Goal: Task Accomplishment & Management: Manage account settings

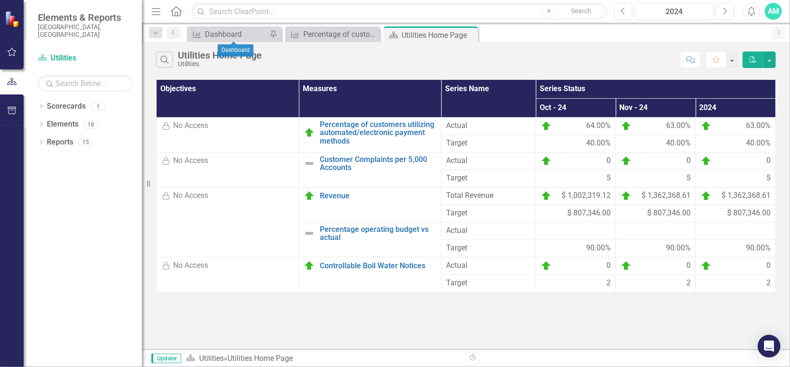
click at [218, 25] on div "Dropdown Search Measure Dashboard Pin Measure Percentage of customers utilizing…" at bounding box center [466, 32] width 648 height 19
click at [216, 29] on div "Dashboard" at bounding box center [236, 34] width 62 height 12
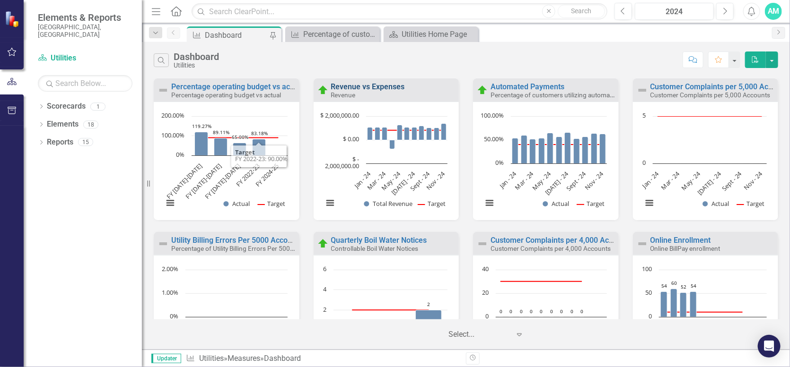
click at [354, 87] on link "Revenue vs Expenses" at bounding box center [368, 86] width 74 height 9
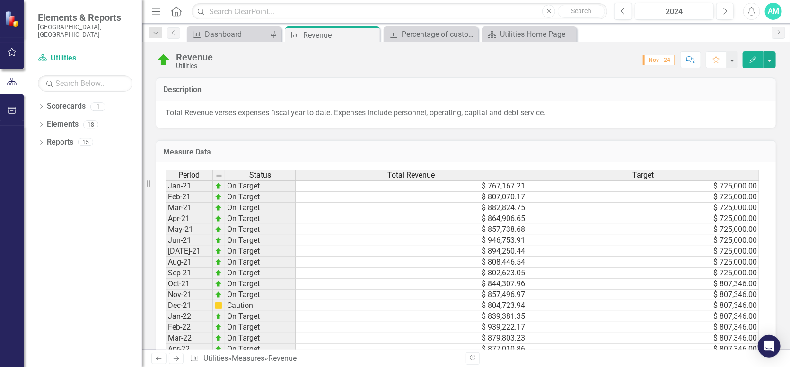
click at [754, 53] on button "Edit" at bounding box center [753, 60] width 21 height 17
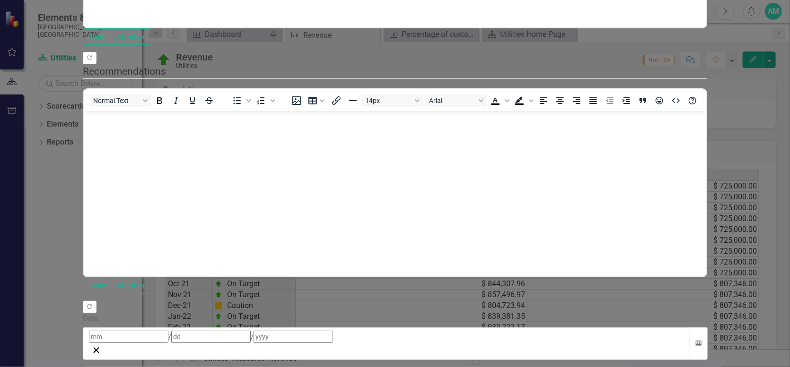
scroll to position [369, 0]
type textarea "1000746.36"
drag, startPoint x: 771, startPoint y: 259, endPoint x: 769, endPoint y: 328, distance: 69.6
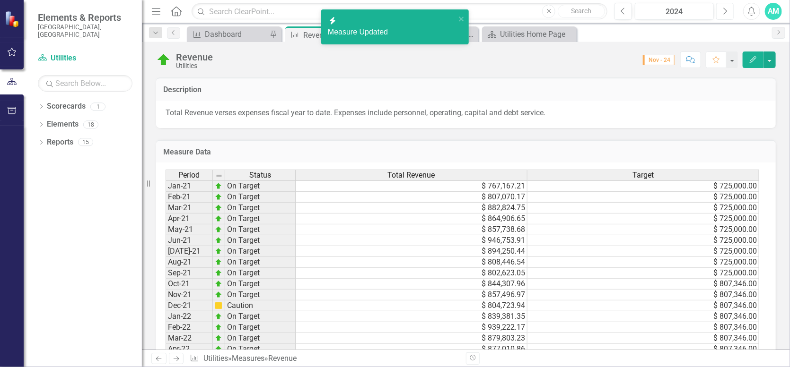
click at [727, 9] on icon "Next" at bounding box center [724, 11] width 5 height 9
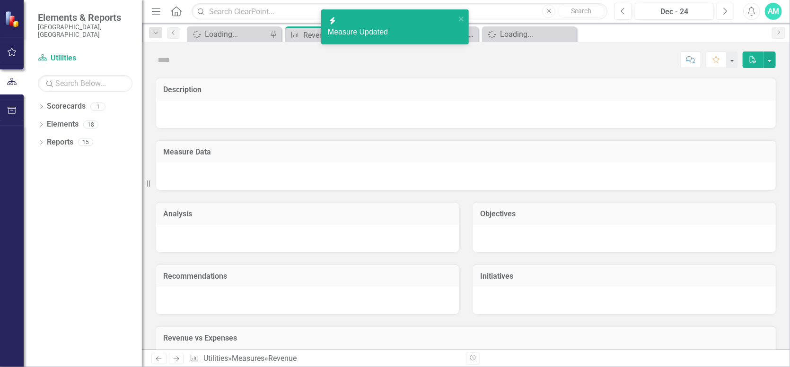
click at [727, 9] on icon "Next" at bounding box center [724, 11] width 5 height 9
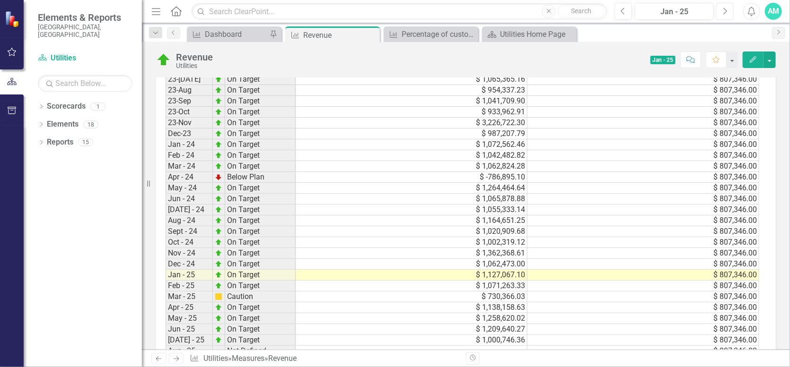
scroll to position [441, 0]
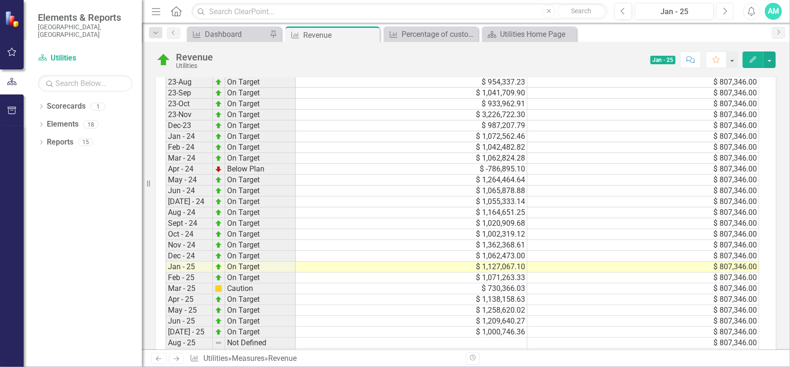
click at [726, 9] on icon "Next" at bounding box center [724, 11] width 5 height 9
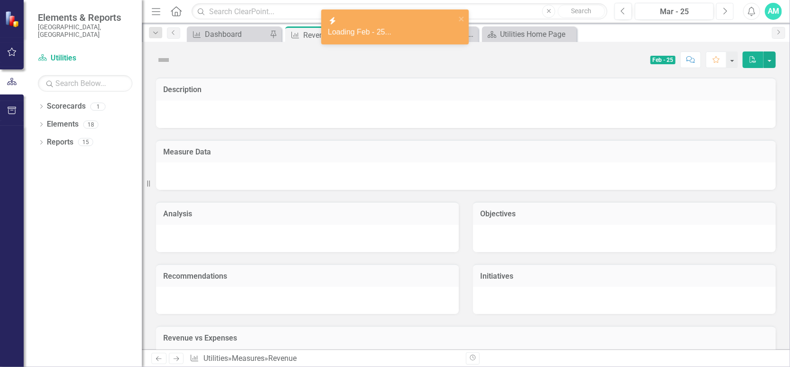
click at [726, 9] on icon "Next" at bounding box center [724, 11] width 5 height 9
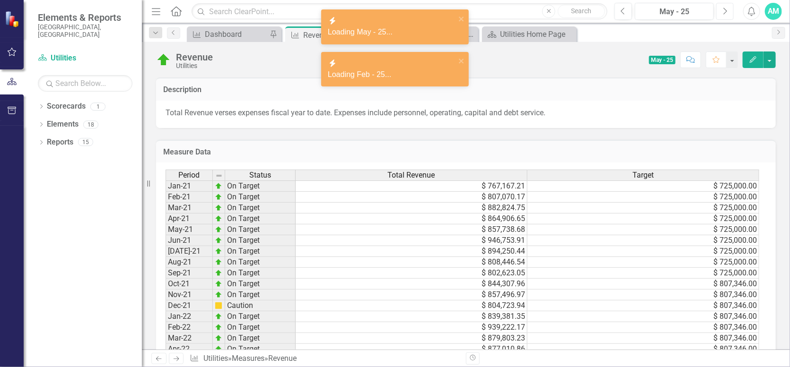
click at [726, 9] on icon "Next" at bounding box center [724, 11] width 5 height 9
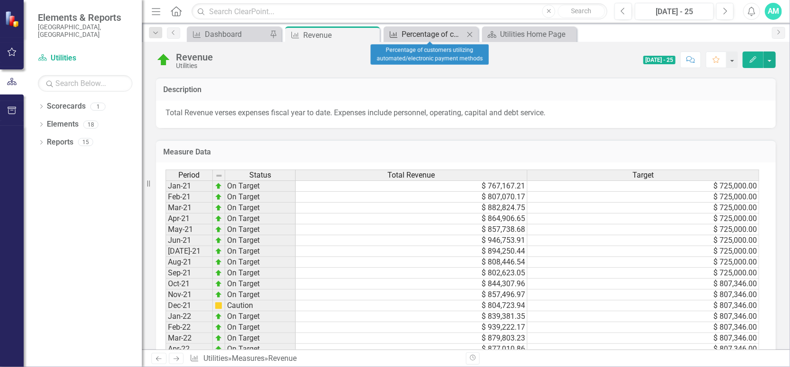
click at [405, 34] on div "Percentage of customers utilizing automated/electronic payment methods" at bounding box center [433, 34] width 62 height 12
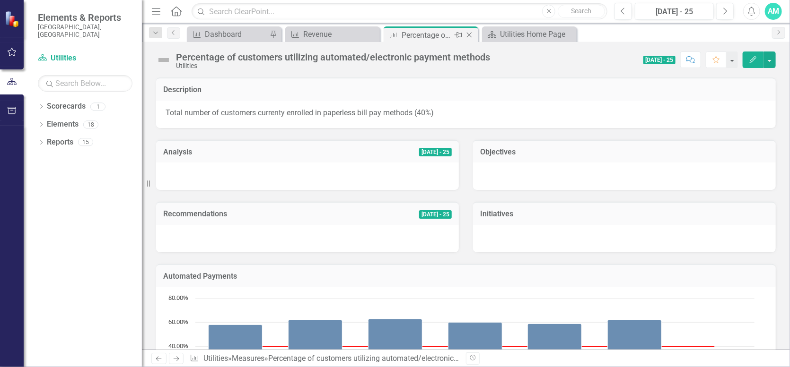
click at [468, 35] on icon "Close" at bounding box center [468, 35] width 9 height 8
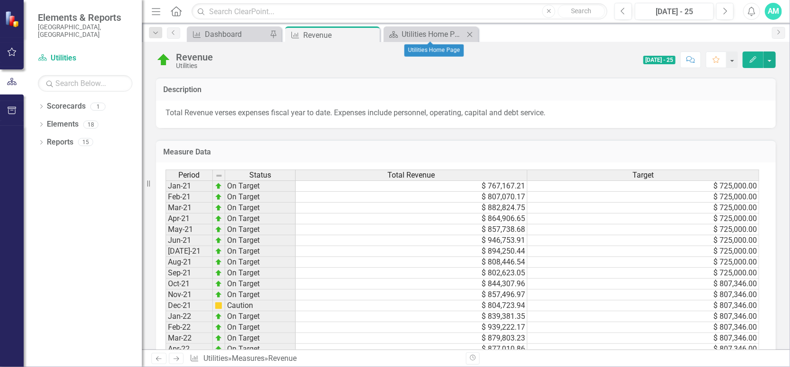
click at [471, 35] on icon "Close" at bounding box center [469, 35] width 9 height 8
click at [366, 33] on icon "Close" at bounding box center [370, 35] width 9 height 8
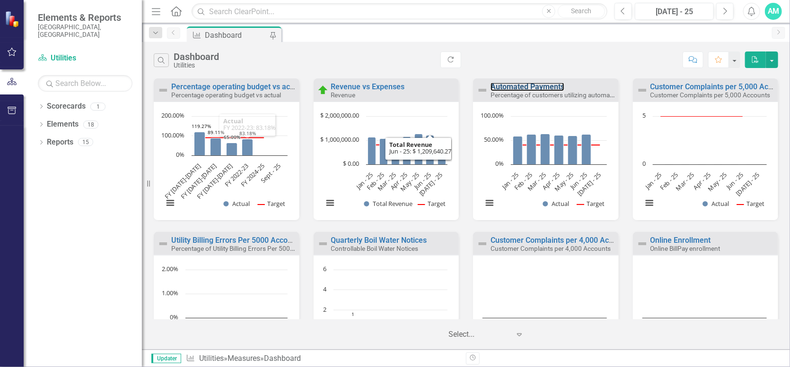
click at [549, 91] on div "Automated Payments Percentage of customers utilizing automated/electronic payme…" at bounding box center [553, 91] width 126 height 16
click at [528, 97] on small "Percentage of customers utilizing automated/electronic payment methods" at bounding box center [595, 94] width 211 height 9
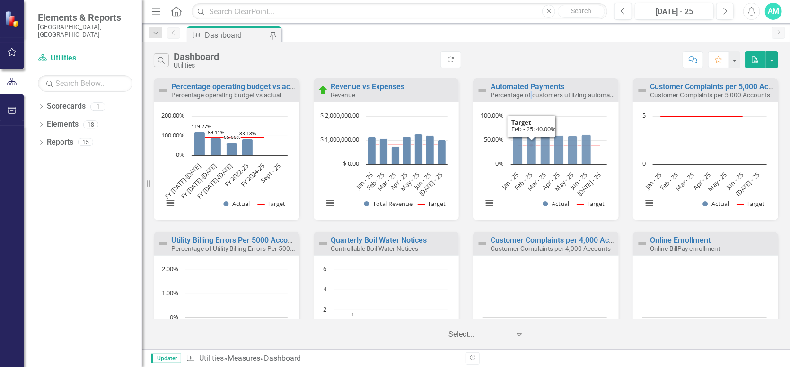
click at [530, 100] on div "Automated Payments Percentage of customers utilizing automated/electronic payme…" at bounding box center [546, 90] width 146 height 23
click at [510, 93] on small "Percentage of customers utilizing automated/electronic payment methods" at bounding box center [595, 94] width 211 height 9
click at [510, 89] on link "Automated Payments" at bounding box center [527, 86] width 74 height 9
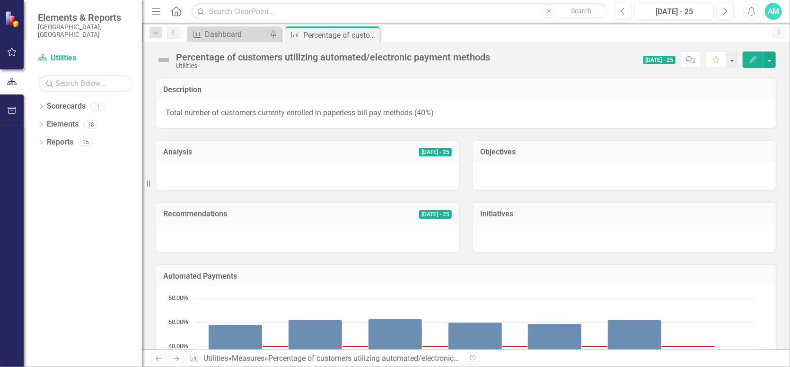
click at [626, 8] on icon "Previous" at bounding box center [623, 11] width 5 height 9
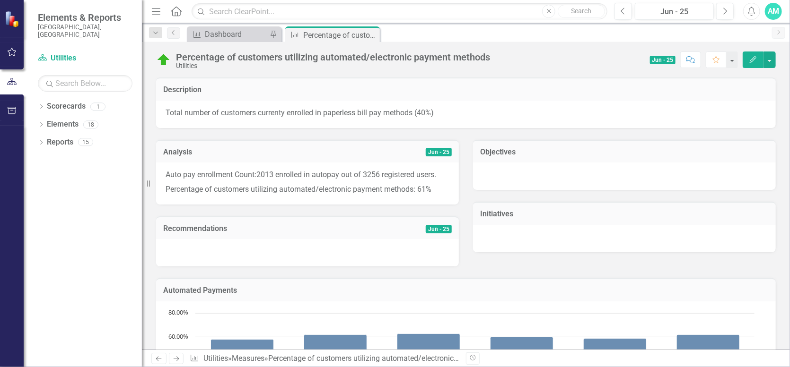
click at [755, 60] on icon "Edit" at bounding box center [753, 59] width 9 height 7
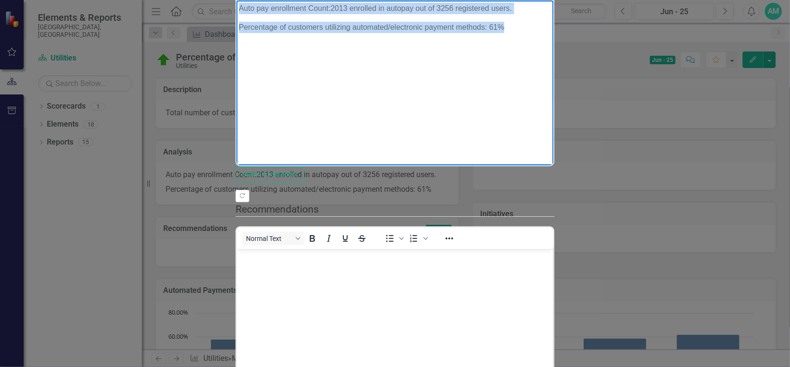
drag, startPoint x: 489, startPoint y: 31, endPoint x: 234, endPoint y: 4, distance: 255.9
click at [236, 4] on html "Auto pay enrollment Count:2013 enrolled in autopay out of 3256 registered users…" at bounding box center [394, 71] width 317 height 142
copy body "Auto pay enrollment Count:2013 enrolled in autopay out of 3256 registered users…"
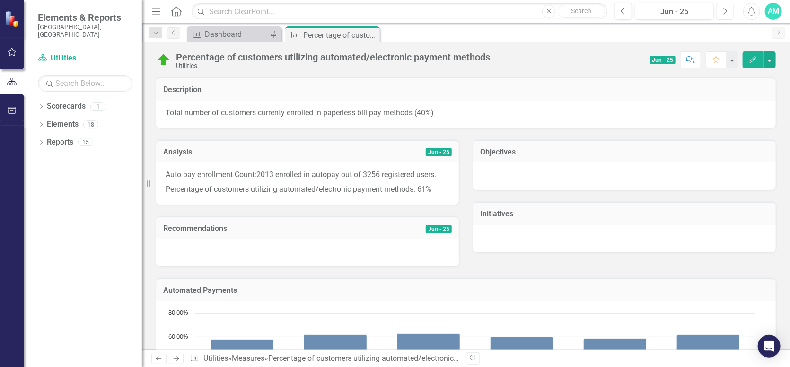
click at [726, 9] on icon "Next" at bounding box center [724, 11] width 5 height 9
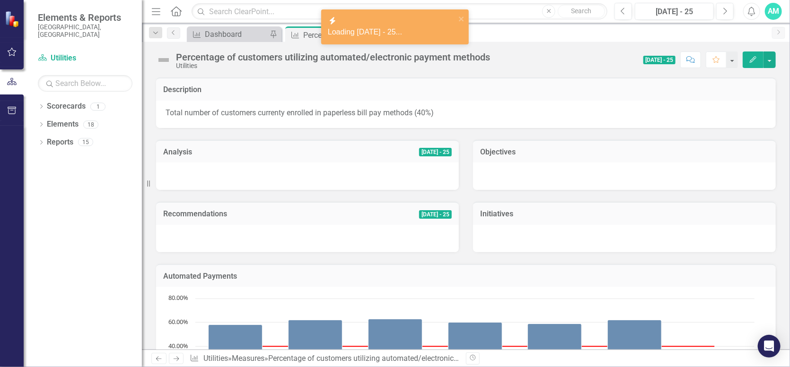
click at [751, 52] on button "Edit" at bounding box center [753, 60] width 21 height 17
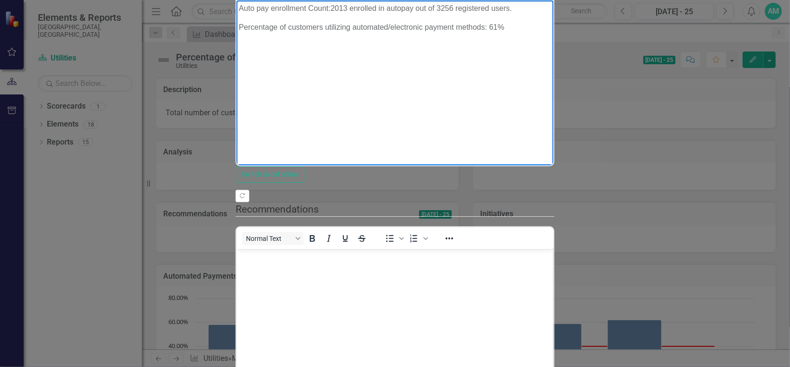
click at [332, 6] on p "Auto pay enrollment Count:2013 enrolled in autopay out of 3256 registered users." at bounding box center [394, 8] width 312 height 11
click at [425, 7] on p "Auto pay enrollment Count:2044 enrolled in autopay out of 3256 registered users." at bounding box center [394, 8] width 312 height 11
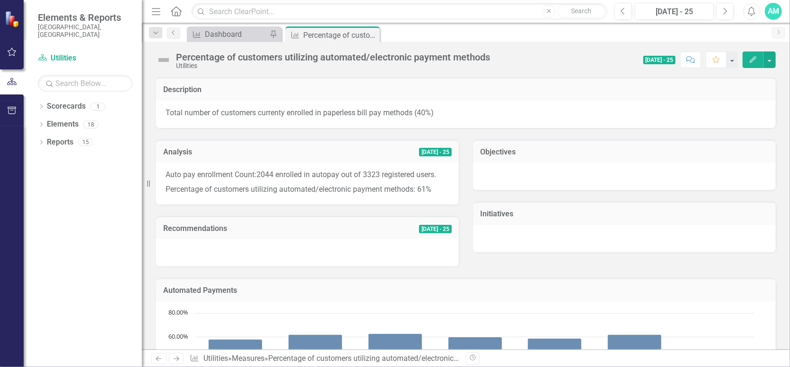
click at [338, 231] on h3 "Recommendations" at bounding box center [258, 229] width 191 height 9
click at [753, 58] on icon "Edit" at bounding box center [753, 59] width 9 height 7
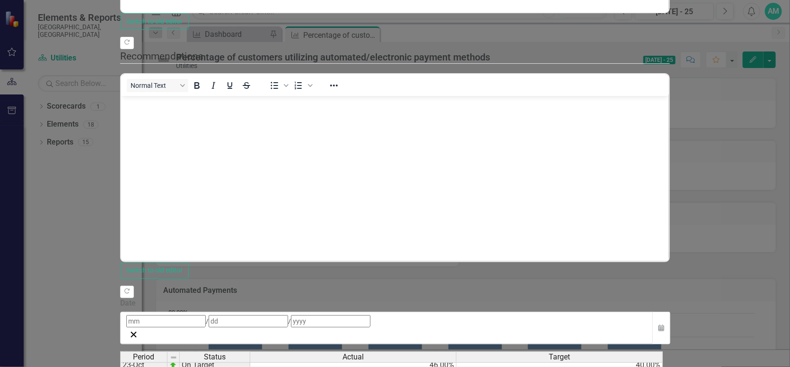
scroll to position [369, 0]
type textarea "68"
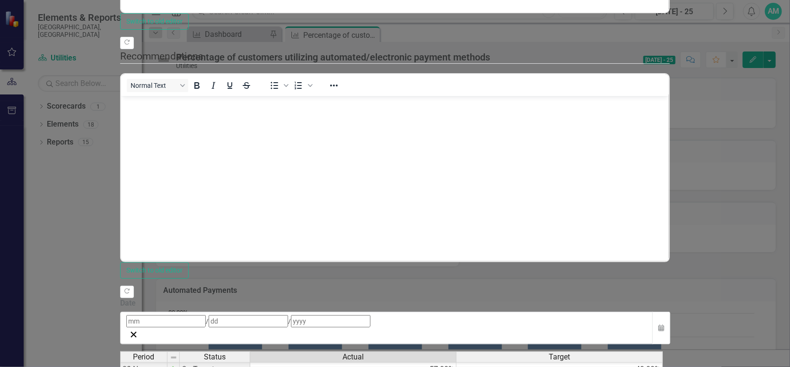
type textarea "68"
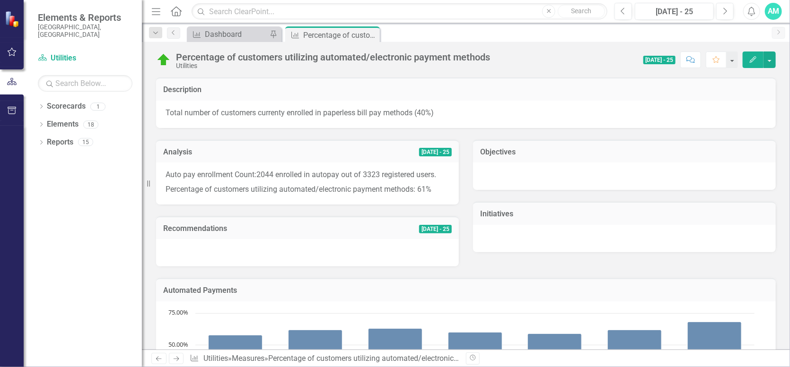
drag, startPoint x: 370, startPoint y: 32, endPoint x: 342, endPoint y: 22, distance: 30.1
click at [0, 0] on icon "Close" at bounding box center [0, 0] width 0 height 0
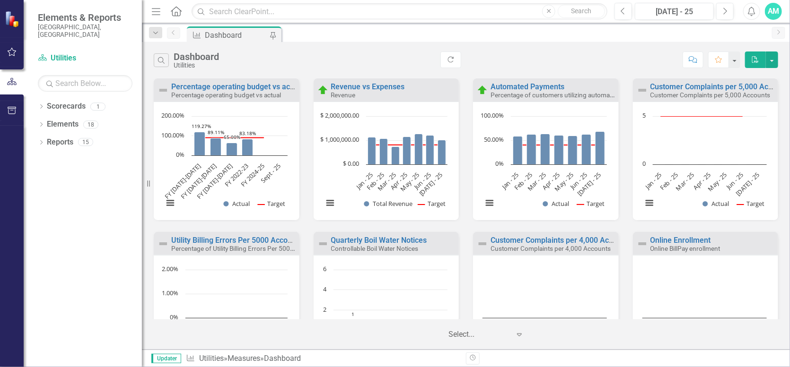
click at [697, 93] on small "Customer Complaints per 5,000 Accounts" at bounding box center [710, 95] width 120 height 8
click at [697, 89] on link "Customer Complaints per 5,000 Accounts" at bounding box center [720, 86] width 141 height 9
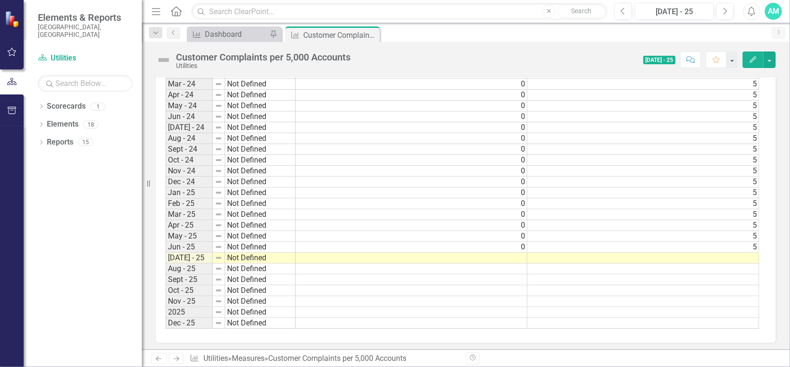
scroll to position [834, 0]
click at [517, 253] on td at bounding box center [412, 258] width 232 height 11
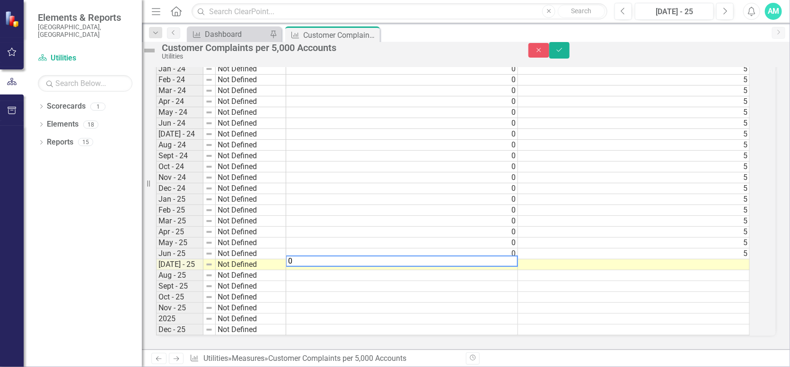
type textarea "0"
click at [746, 238] on td "5" at bounding box center [634, 243] width 232 height 11
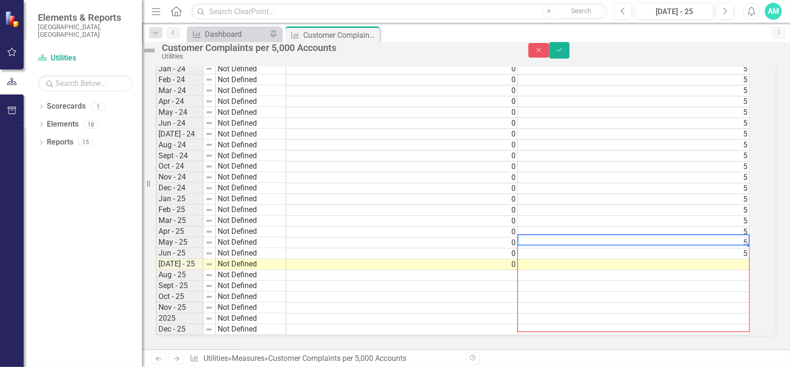
drag, startPoint x: 757, startPoint y: 238, endPoint x: 757, endPoint y: 319, distance: 80.9
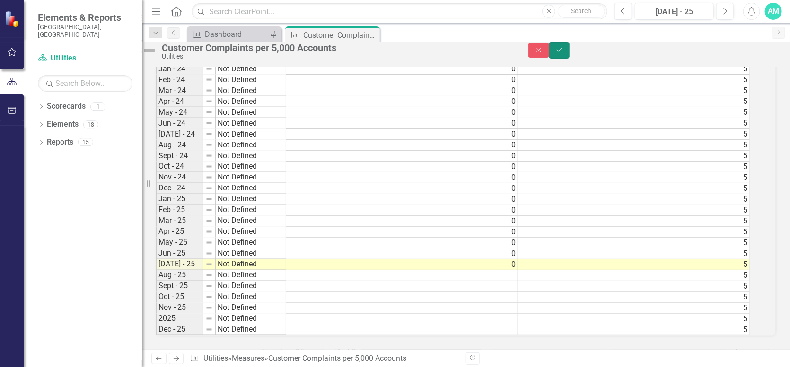
click at [570, 52] on button "Save" at bounding box center [559, 50] width 21 height 17
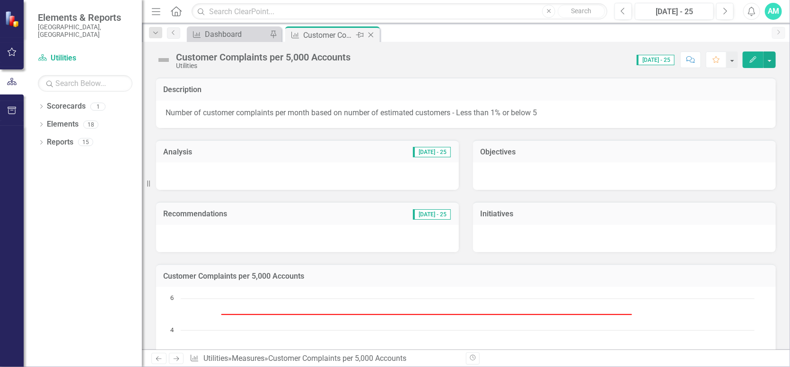
click at [372, 34] on icon "Close" at bounding box center [370, 35] width 9 height 8
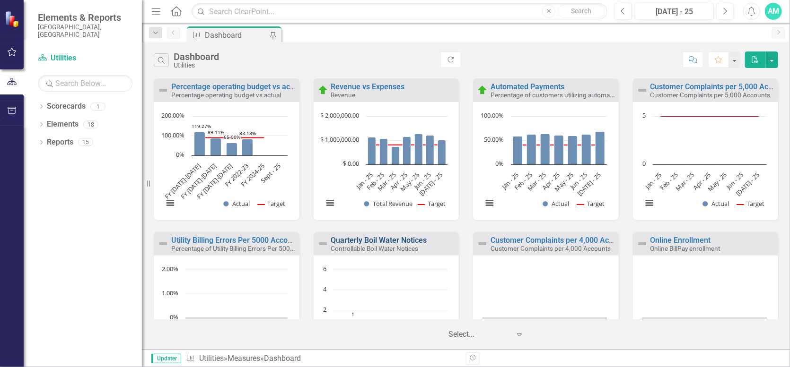
click at [378, 240] on link "Quarterly Boil Water Notices" at bounding box center [379, 240] width 96 height 9
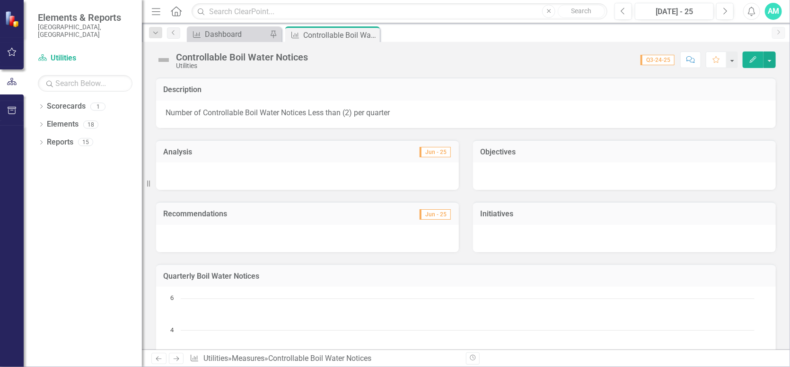
click at [757, 56] on icon "Edit" at bounding box center [753, 59] width 9 height 7
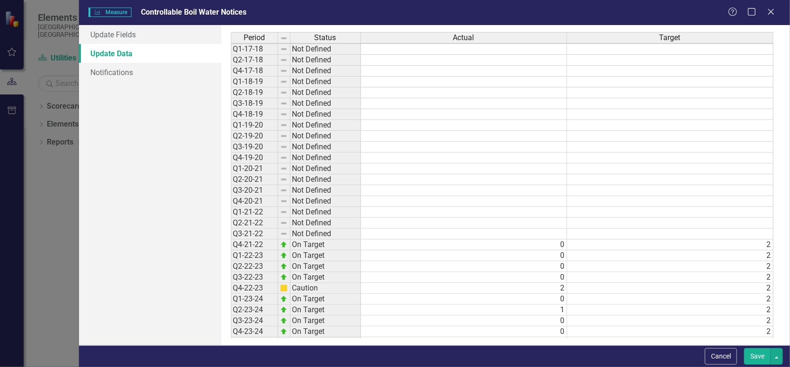
scroll to position [53, 0]
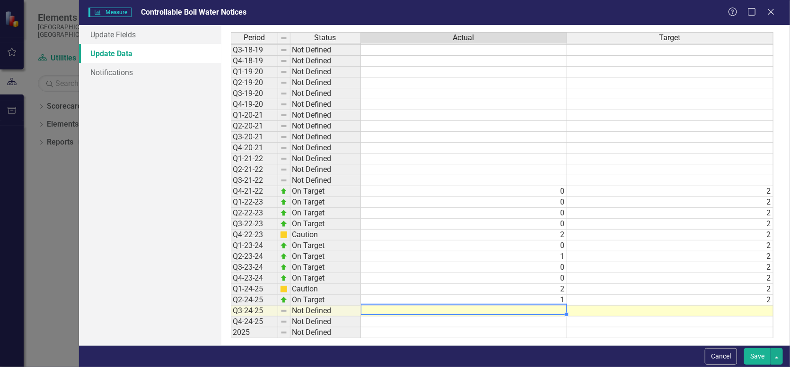
click at [559, 306] on td at bounding box center [464, 311] width 206 height 11
type textarea "0"
type textarea "1"
click at [762, 299] on td "2" at bounding box center [670, 300] width 206 height 11
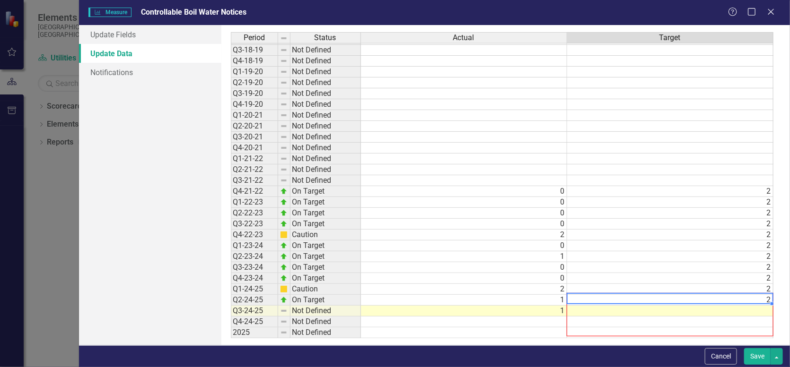
drag, startPoint x: 771, startPoint y: 303, endPoint x: 770, endPoint y: 332, distance: 29.8
click at [231, 332] on div "Period Status Actual Target Q1-17-18 Not Defined Q2-17-18 Not Defined Q4-17-18 …" at bounding box center [231, 164] width 0 height 371
type textarea "2"
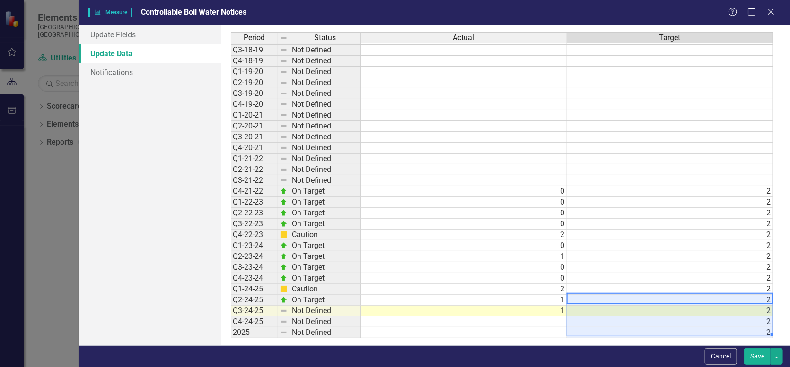
click at [755, 359] on button "Save" at bounding box center [757, 357] width 26 height 17
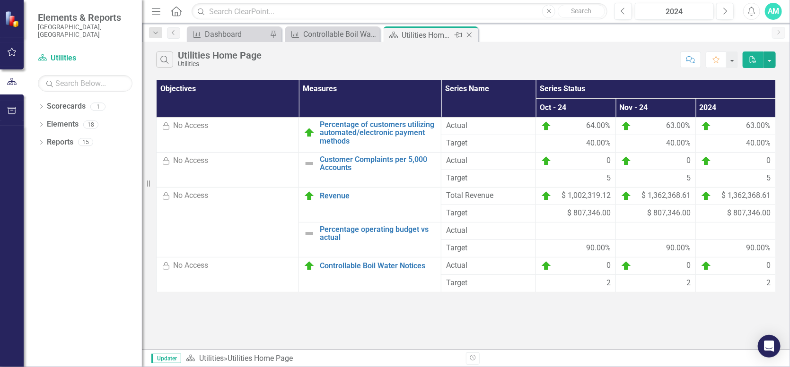
click at [471, 33] on icon "Close" at bounding box center [468, 35] width 9 height 8
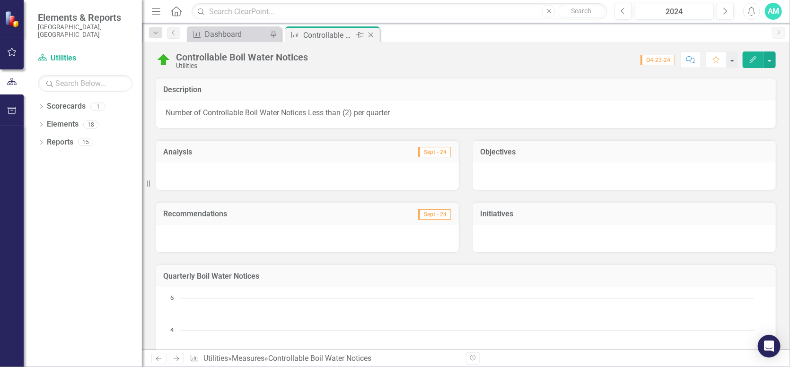
click at [337, 33] on div "Controllable Boil Water Notices" at bounding box center [328, 35] width 51 height 12
click at [753, 59] on icon "Edit" at bounding box center [753, 59] width 9 height 7
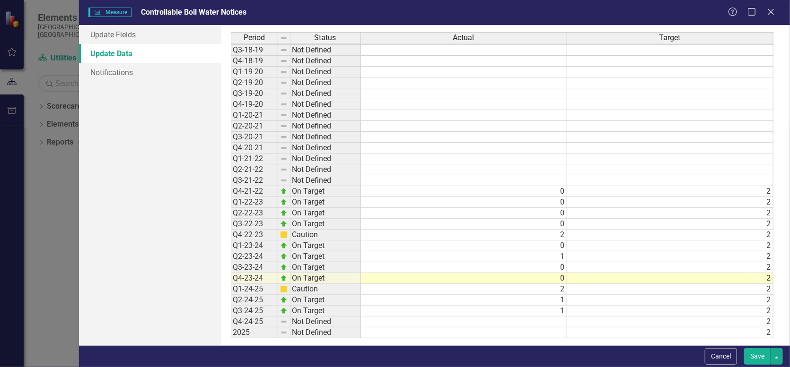
click at [231, 314] on div "Period Status Actual Target Q1-17-18 Not Defined Q2-17-18 Not Defined Q4-17-18 …" at bounding box center [231, 159] width 0 height 360
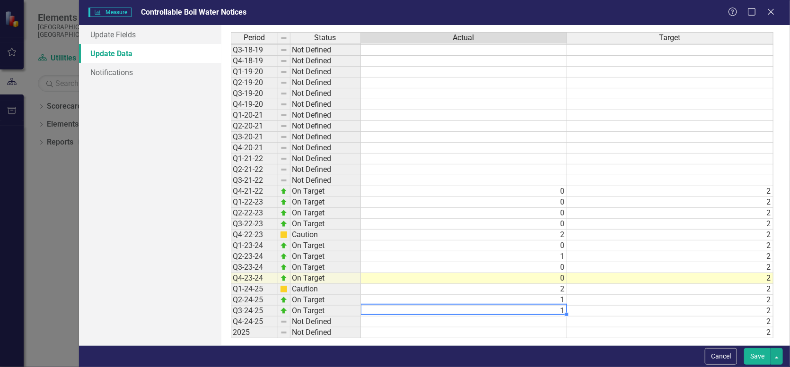
type textarea "0"
click at [760, 354] on button "Save" at bounding box center [757, 357] width 26 height 17
